Goal: Navigation & Orientation: Find specific page/section

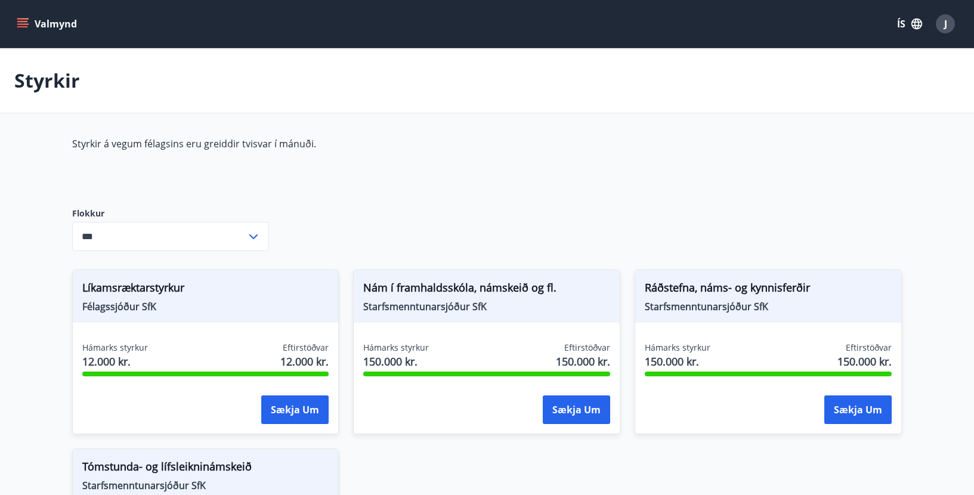
click at [39, 18] on button "Valmynd" at bounding box center [47, 23] width 67 height 21
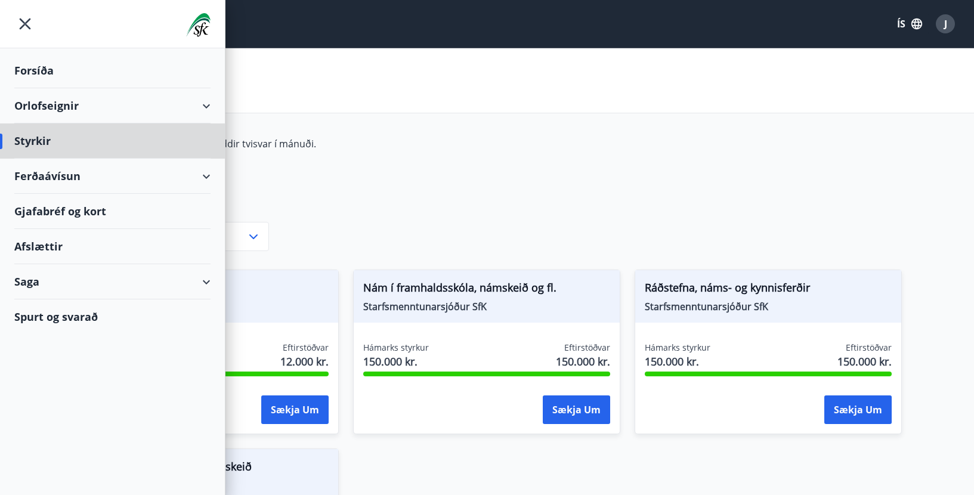
click at [35, 66] on div "Forsíða" at bounding box center [112, 70] width 196 height 35
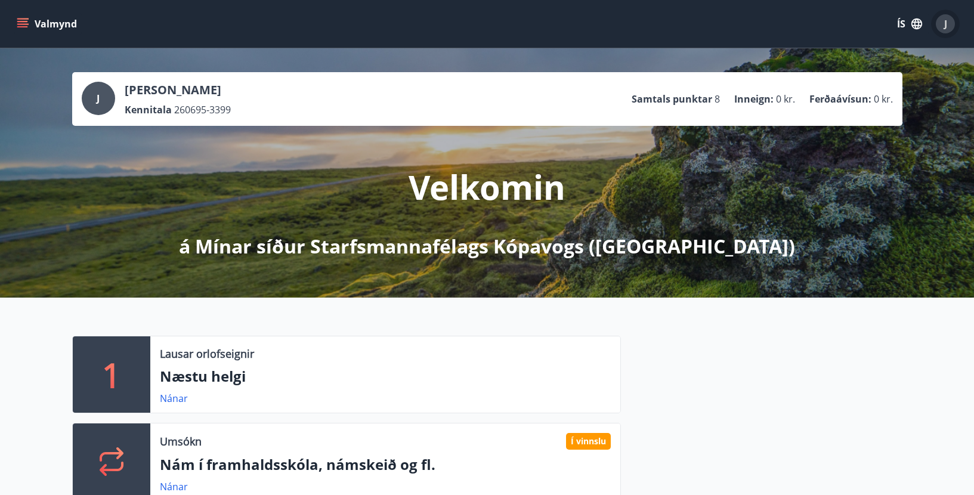
click at [946, 23] on span "J" at bounding box center [946, 23] width 3 height 13
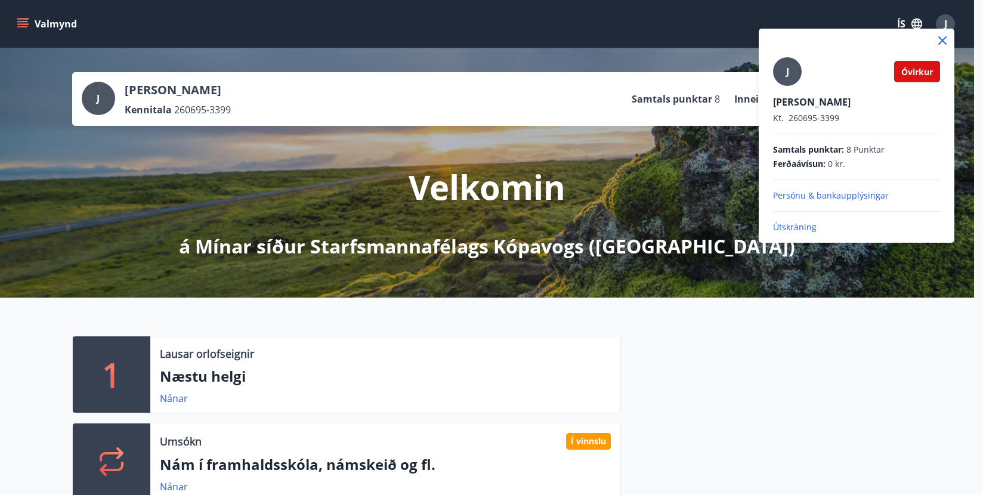
click at [696, 50] on div at bounding box center [491, 247] width 983 height 495
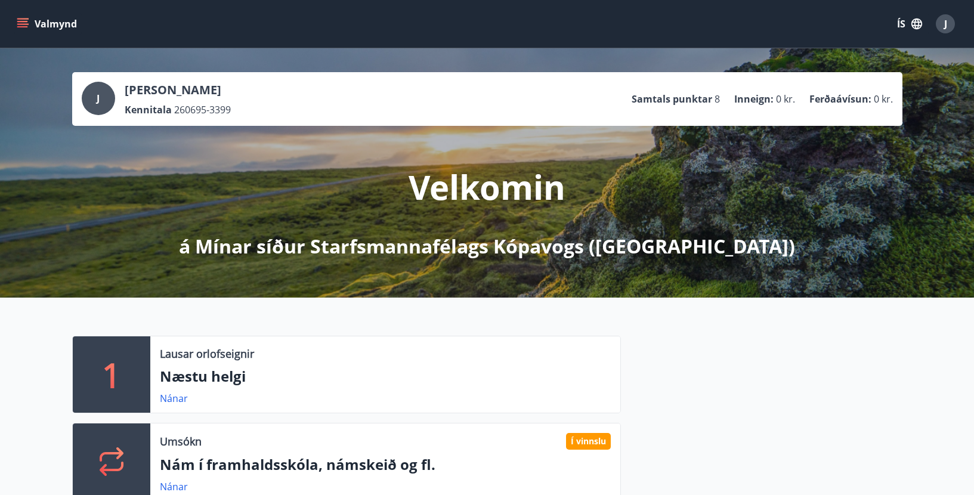
click at [33, 21] on button "Valmynd" at bounding box center [47, 23] width 67 height 21
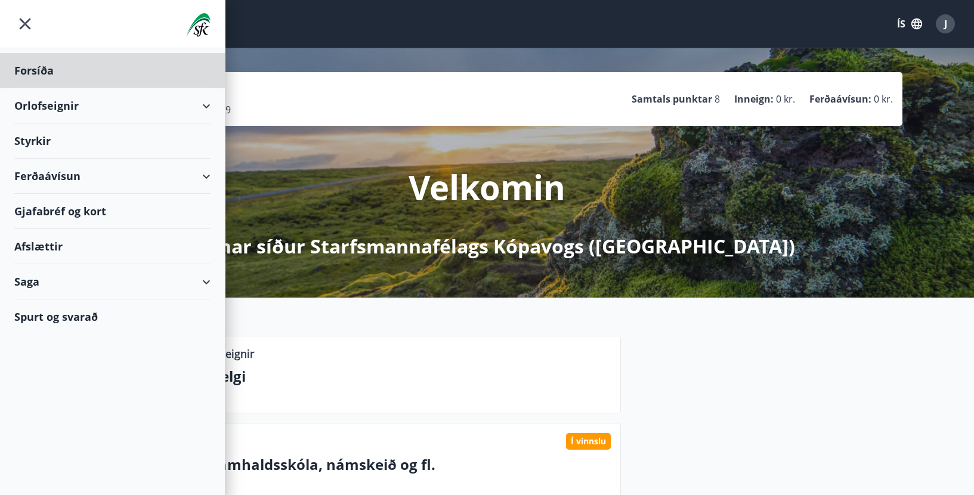
click at [34, 88] on div "Styrkir" at bounding box center [112, 70] width 196 height 35
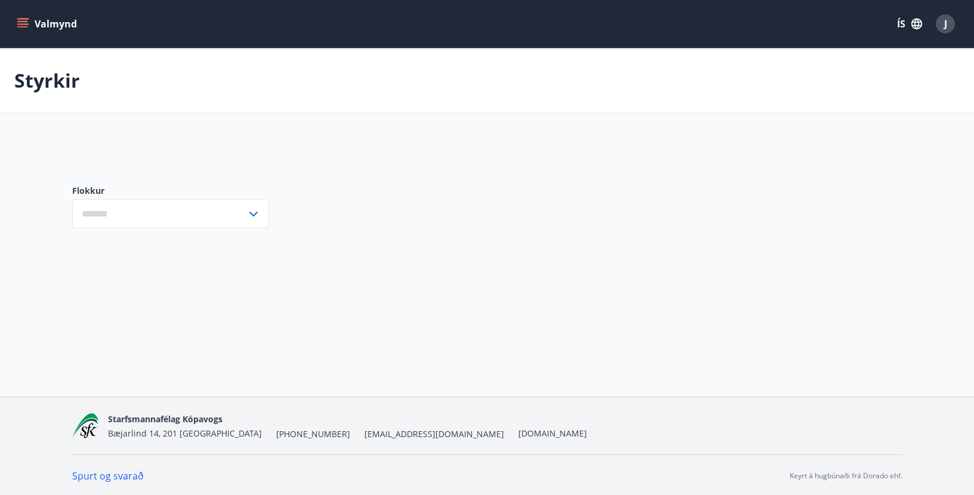
type input "***"
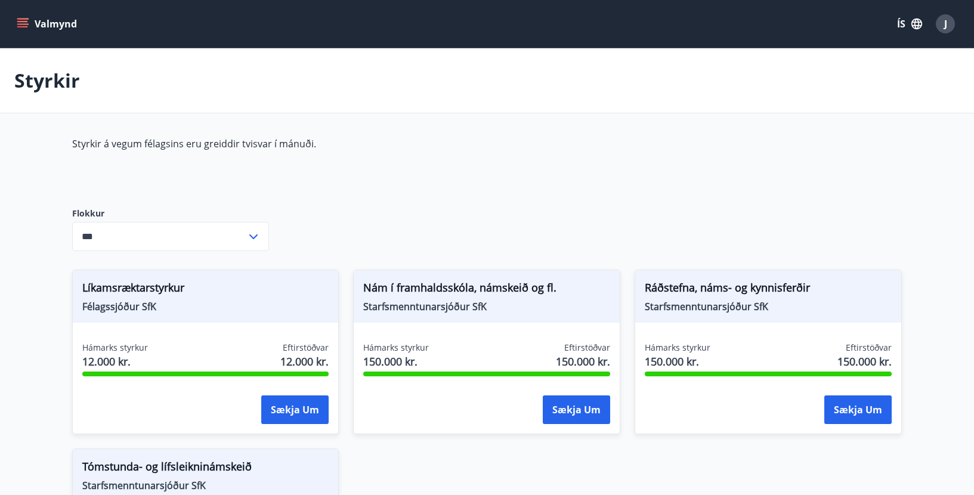
click at [38, 17] on button "Valmynd" at bounding box center [47, 23] width 67 height 21
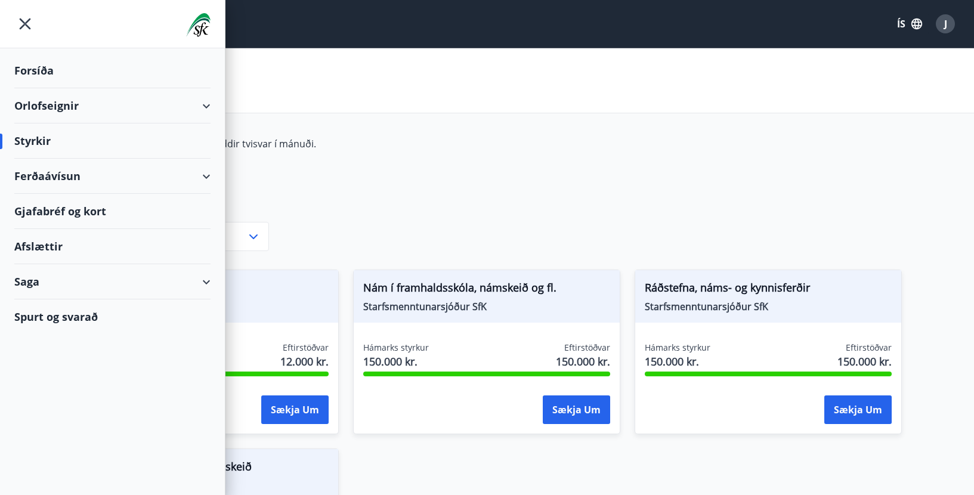
click at [36, 64] on div "Forsíða" at bounding box center [112, 70] width 196 height 35
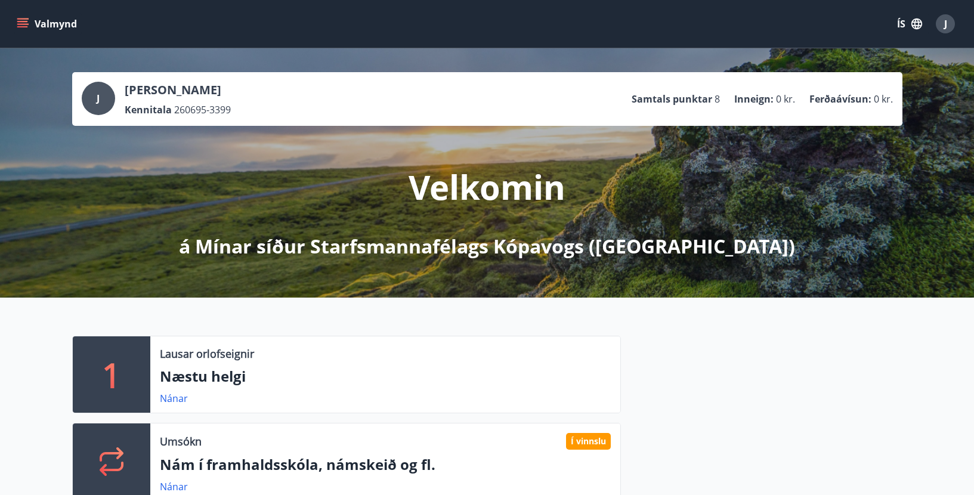
drag, startPoint x: 381, startPoint y: 31, endPoint x: 388, endPoint y: 29, distance: 8.1
click at [381, 31] on div "Valmynd ÍS J" at bounding box center [487, 24] width 946 height 29
click at [945, 21] on span "J" at bounding box center [946, 23] width 3 height 13
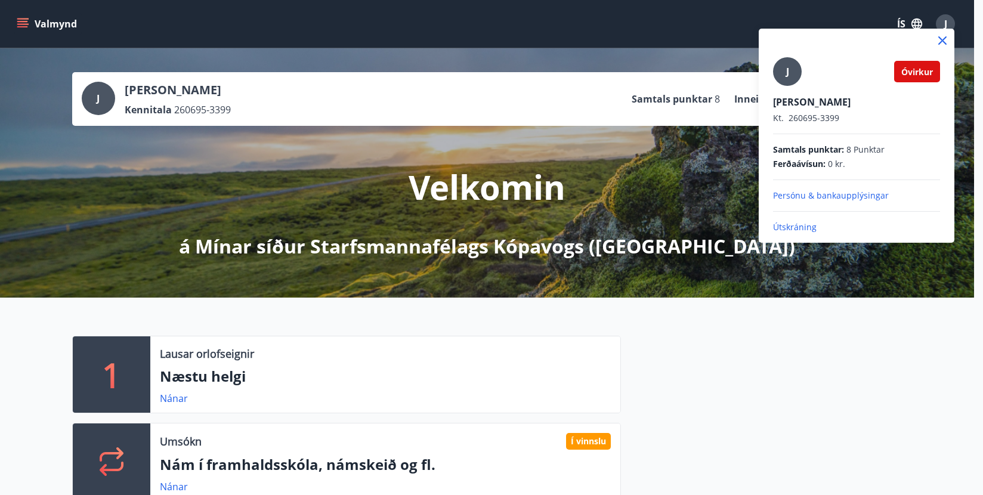
click at [795, 226] on p "Útskráning" at bounding box center [856, 227] width 167 height 12
